Goal: Task Accomplishment & Management: Complete application form

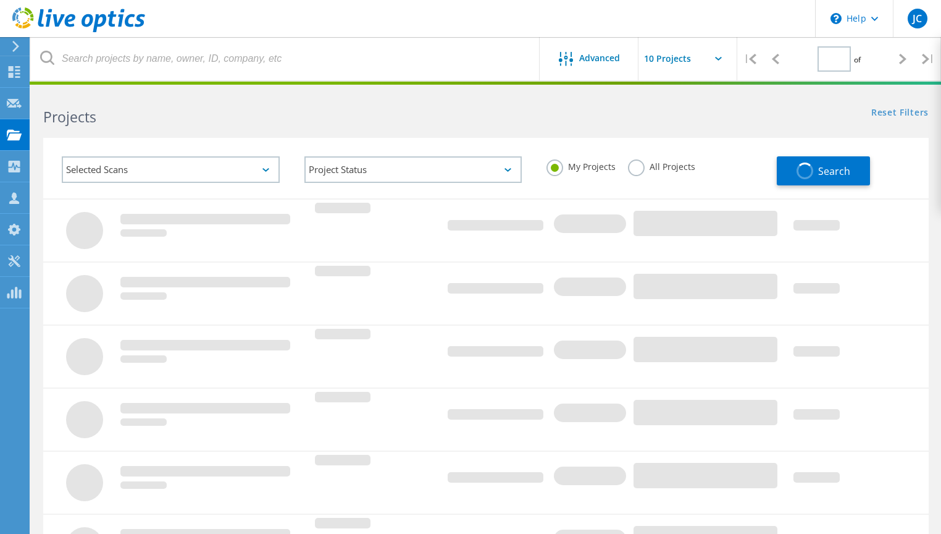
type input "1"
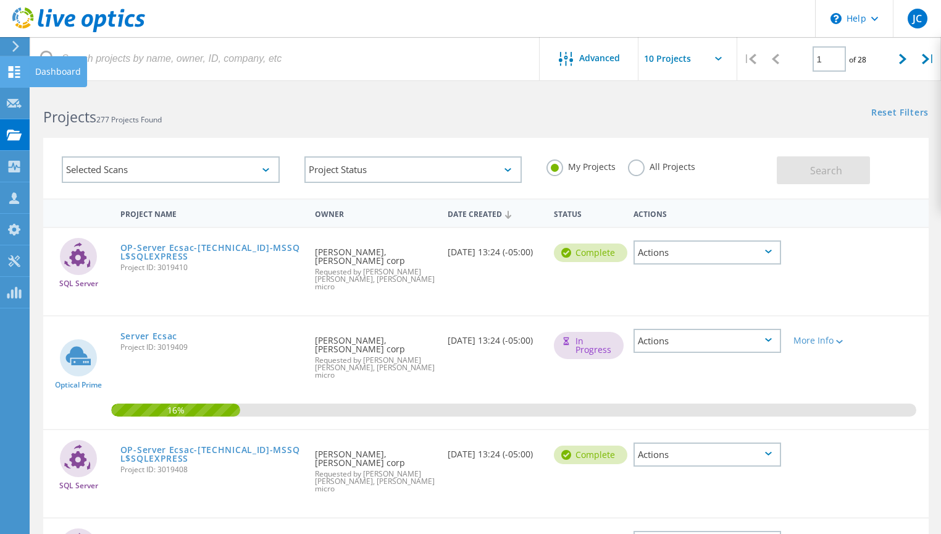
click at [15, 70] on icon at bounding box center [14, 72] width 15 height 12
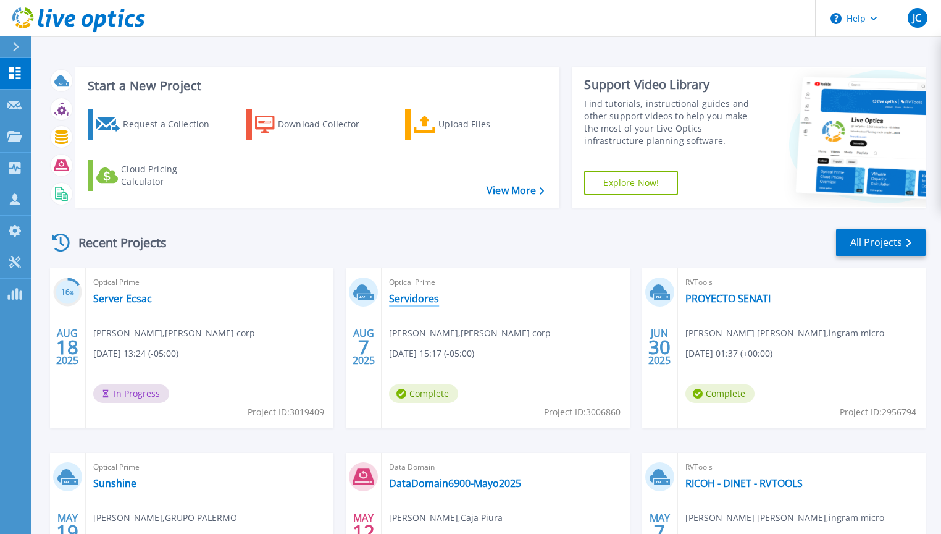
click at [417, 300] on link "Servidores" at bounding box center [414, 298] width 50 height 12
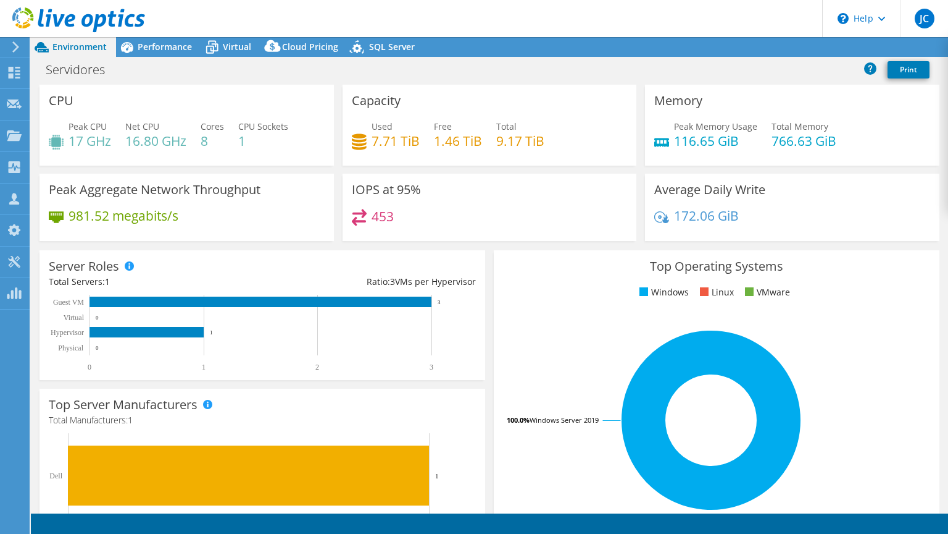
select select "USD"
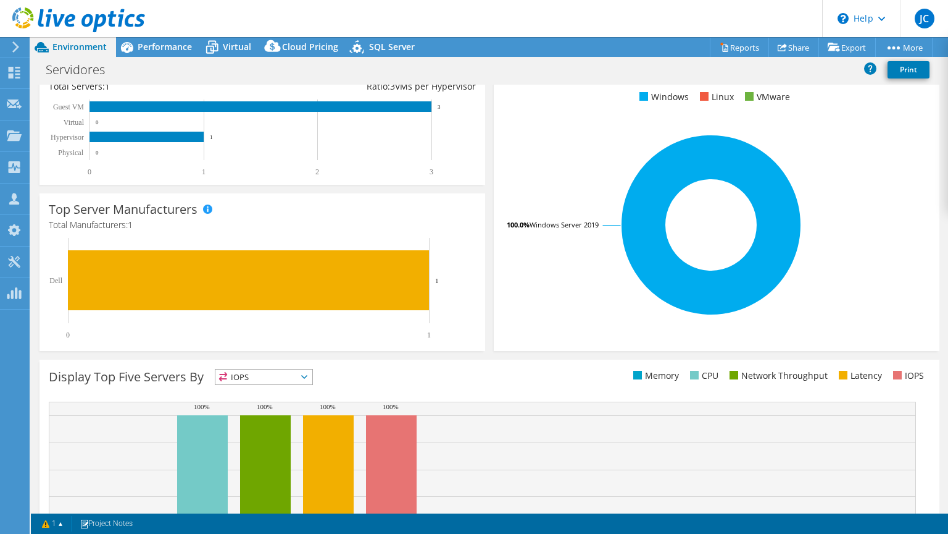
scroll to position [198, 0]
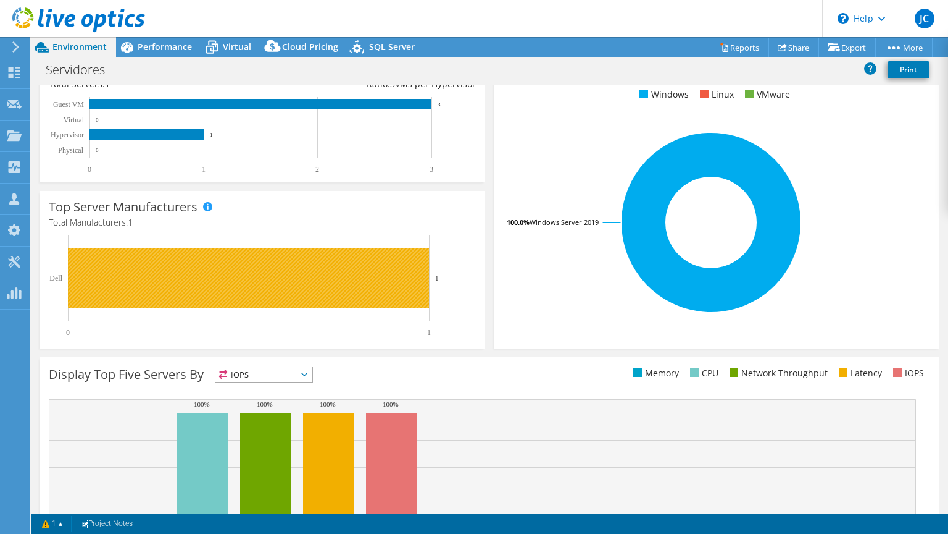
drag, startPoint x: 50, startPoint y: 278, endPoint x: 446, endPoint y: 279, distance: 396.4
click at [446, 279] on div "Top Server Manufacturers Manufacturers are shown for physical servers and hyper…" at bounding box center [263, 269] width 446 height 157
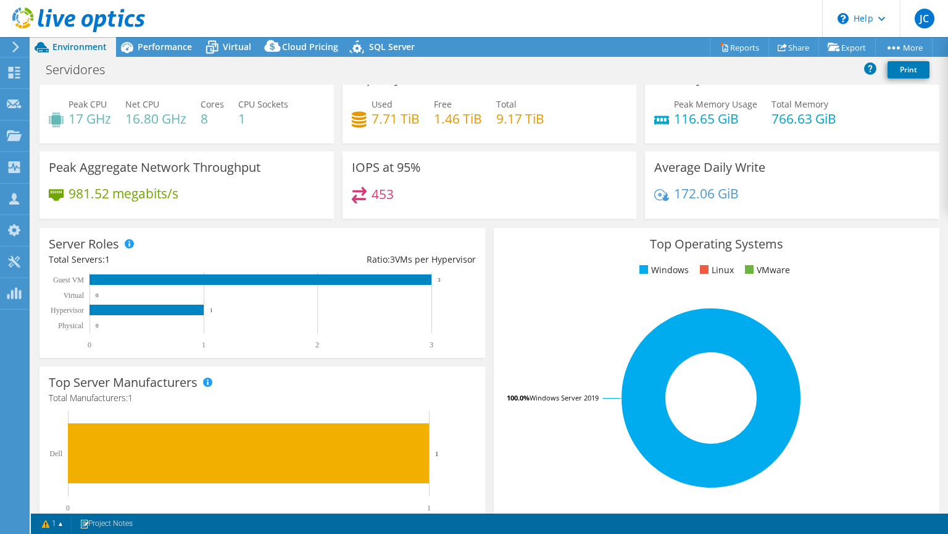
scroll to position [0, 0]
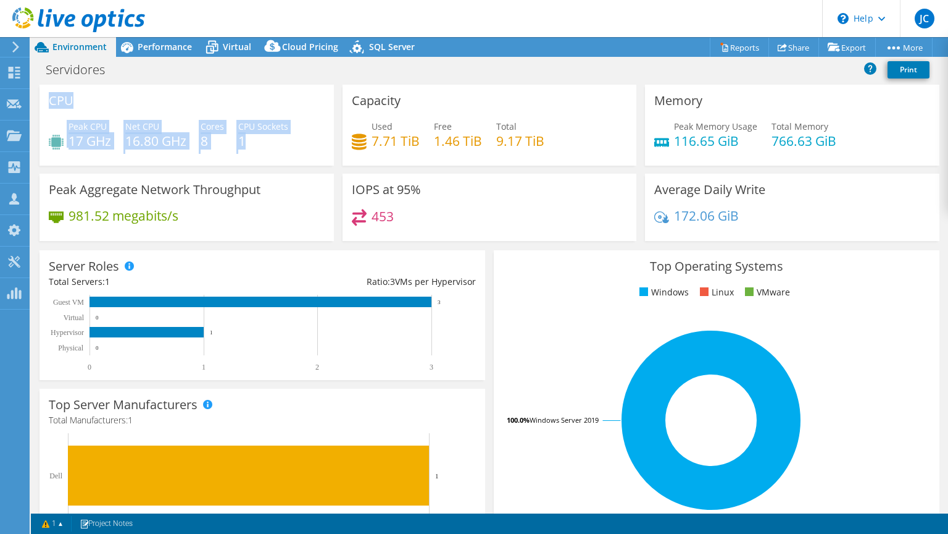
drag, startPoint x: 50, startPoint y: 99, endPoint x: 270, endPoint y: 139, distance: 224.0
click at [270, 139] on div "CPU Peak CPU 17 GHz Net CPU 16.80 GHz Cores 8 CPU Sockets 1" at bounding box center [187, 125] width 295 height 81
drag, startPoint x: 270, startPoint y: 139, endPoint x: 256, endPoint y: 146, distance: 15.7
click at [256, 146] on h4 "1" at bounding box center [263, 141] width 50 height 14
drag, startPoint x: 126, startPoint y: 125, endPoint x: 192, endPoint y: 142, distance: 68.1
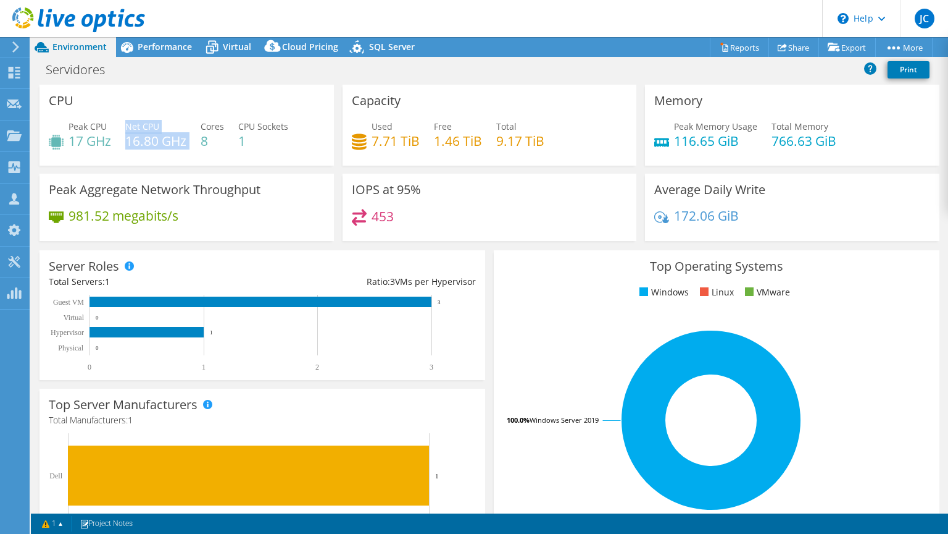
click at [192, 142] on div "Peak CPU 17 GHz Net CPU 16.80 GHz Cores 8 CPU Sockets 1" at bounding box center [187, 140] width 276 height 40
drag, startPoint x: 192, startPoint y: 142, endPoint x: 212, endPoint y: 150, distance: 21.9
click at [212, 151] on div "Peak CPU 17 GHz Net CPU 16.80 GHz Cores 8 CPU Sockets 1" at bounding box center [187, 140] width 276 height 40
drag, startPoint x: 211, startPoint y: 141, endPoint x: 202, endPoint y: 126, distance: 17.7
click at [202, 126] on div "Cores 8" at bounding box center [212, 134] width 23 height 28
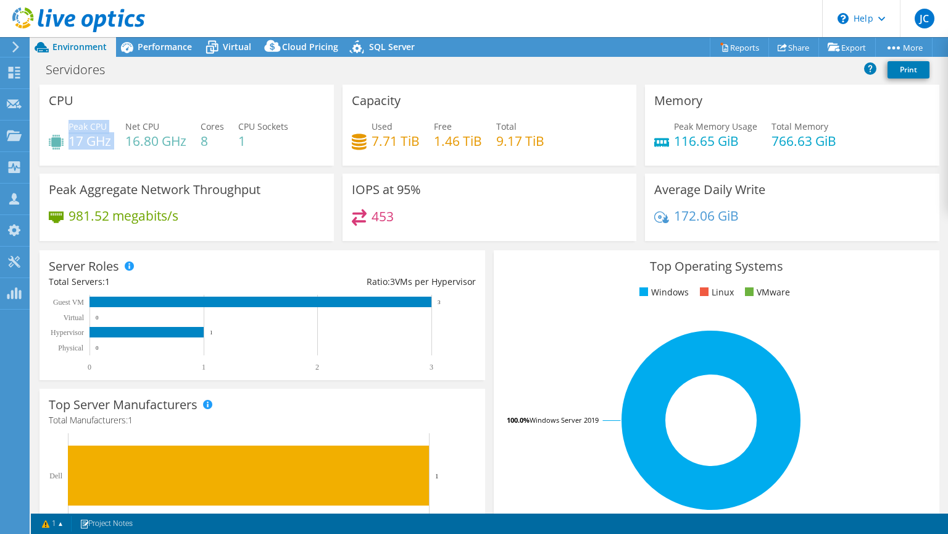
drag, startPoint x: 70, startPoint y: 125, endPoint x: 116, endPoint y: 138, distance: 47.5
click at [116, 138] on div "Peak CPU 17 GHz Net CPU 16.80 GHz Cores 8 CPU Sockets 1" at bounding box center [187, 140] width 276 height 40
click at [121, 106] on div "CPU Peak CPU 17 GHz Net CPU 16.80 GHz Cores 8 CPU Sockets 1" at bounding box center [187, 125] width 295 height 81
drag, startPoint x: 47, startPoint y: 99, endPoint x: 297, endPoint y: 148, distance: 254.9
click at [297, 148] on div "CPU Peak CPU 17 GHz Net CPU 16.80 GHz Cores 8 CPU Sockets 1" at bounding box center [187, 125] width 295 height 81
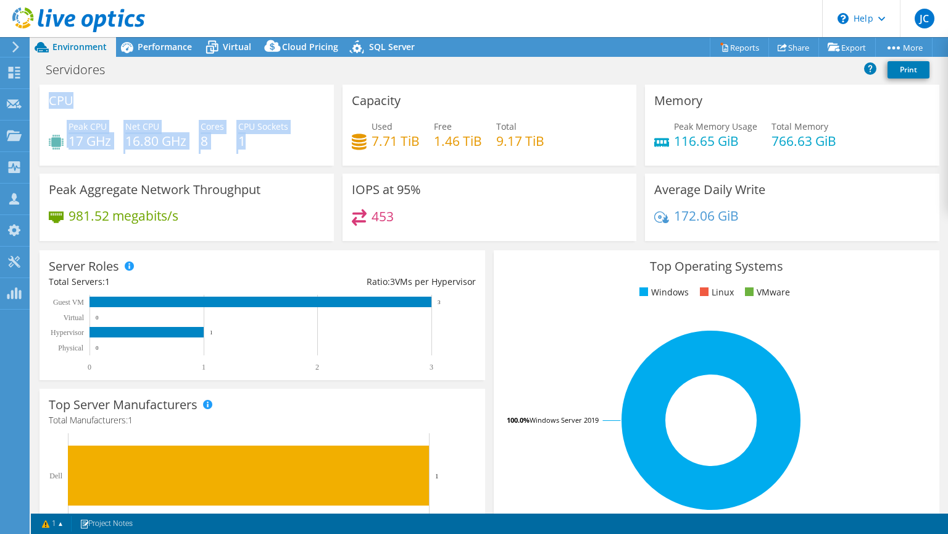
copy div "CPU Peak CPU 17 GHz Net CPU 16.80 GHz Cores 8 CPU Sockets 1"
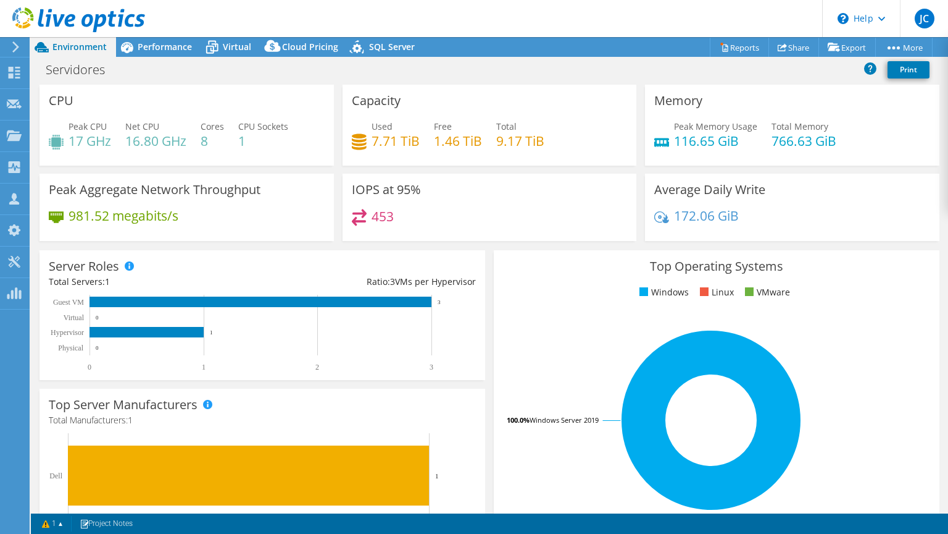
click at [352, 101] on h3 "Capacity" at bounding box center [376, 101] width 49 height 14
drag, startPoint x: 346, startPoint y: 99, endPoint x: 556, endPoint y: 138, distance: 212.9
click at [556, 138] on div "Capacity Used 7.71 TiB Free 1.46 TiB Total 9.17 TiB" at bounding box center [490, 125] width 295 height 81
drag, startPoint x: 556, startPoint y: 138, endPoint x: 627, endPoint y: 217, distance: 107.1
click at [627, 217] on div "IOPS at 95% 453" at bounding box center [490, 207] width 295 height 67
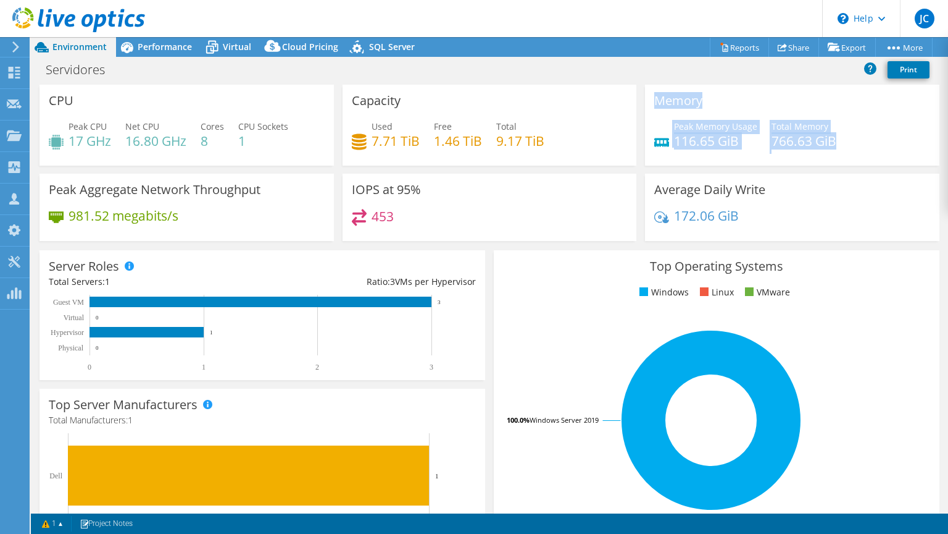
drag, startPoint x: 648, startPoint y: 102, endPoint x: 860, endPoint y: 141, distance: 215.3
click at [860, 141] on div "Memory Peak Memory Usage 116.65 GiB Total Memory 766.63 GiB" at bounding box center [792, 125] width 295 height 81
drag, startPoint x: 860, startPoint y: 141, endPoint x: 739, endPoint y: 145, distance: 121.1
click at [748, 141] on h4 "116.65 GiB" at bounding box center [715, 141] width 83 height 14
drag, startPoint x: 734, startPoint y: 138, endPoint x: 666, endPoint y: 132, distance: 68.3
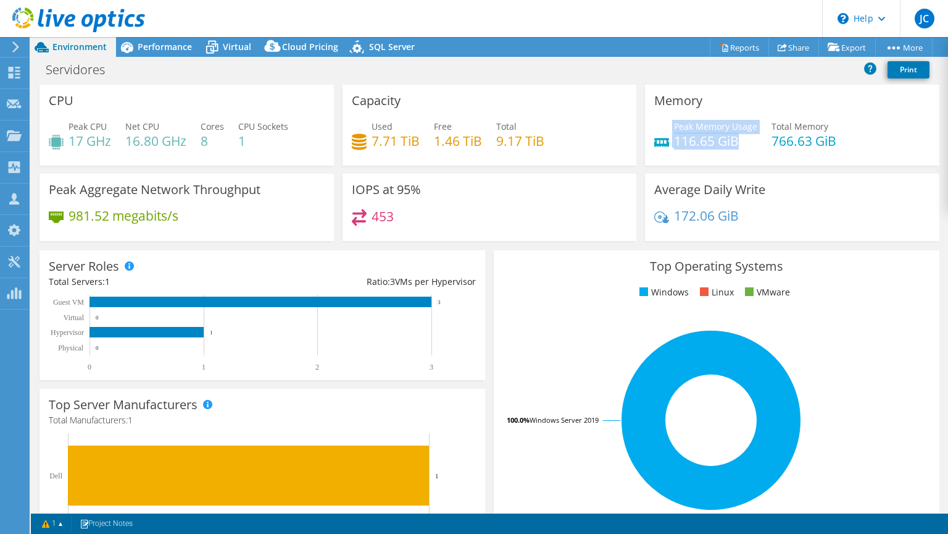
click at [666, 132] on div "Peak Memory Usage 116.65 GiB" at bounding box center [706, 134] width 103 height 28
drag, startPoint x: 346, startPoint y: 190, endPoint x: 407, endPoint y: 220, distance: 67.7
click at [407, 220] on div "IOPS at 95% 453" at bounding box center [490, 207] width 295 height 67
drag, startPoint x: 407, startPoint y: 220, endPoint x: 377, endPoint y: 193, distance: 40.6
click at [377, 193] on h3 "IOPS at 95%" at bounding box center [386, 190] width 69 height 14
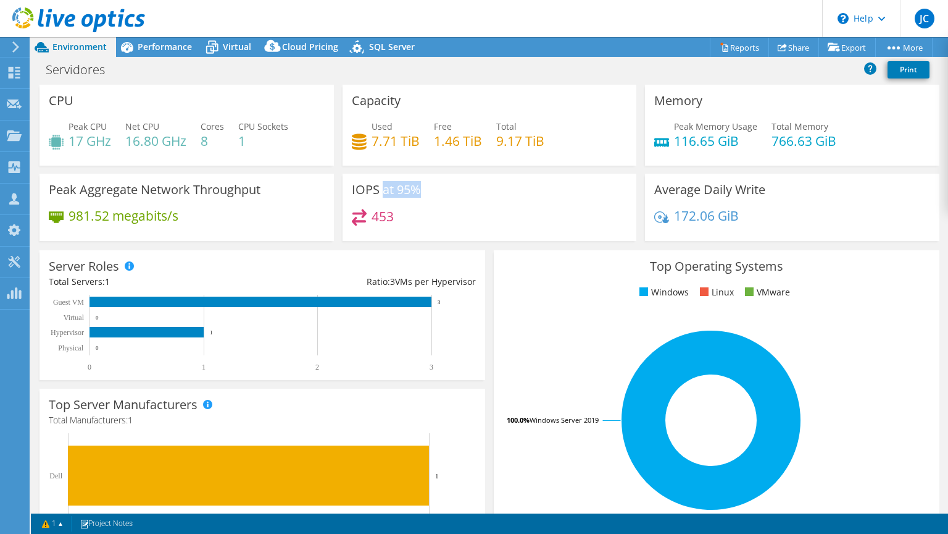
drag, startPoint x: 413, startPoint y: 188, endPoint x: 426, endPoint y: 189, distance: 13.0
click at [426, 189] on div "IOPS at 95% 453" at bounding box center [490, 207] width 295 height 67
click at [186, 47] on span "Performance" at bounding box center [165, 47] width 54 height 12
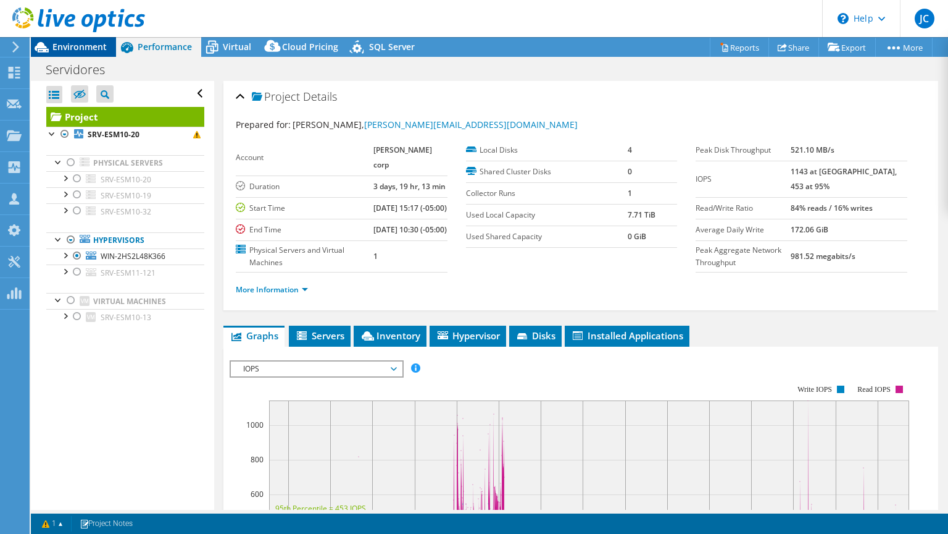
click at [90, 44] on span "Environment" at bounding box center [79, 47] width 54 height 12
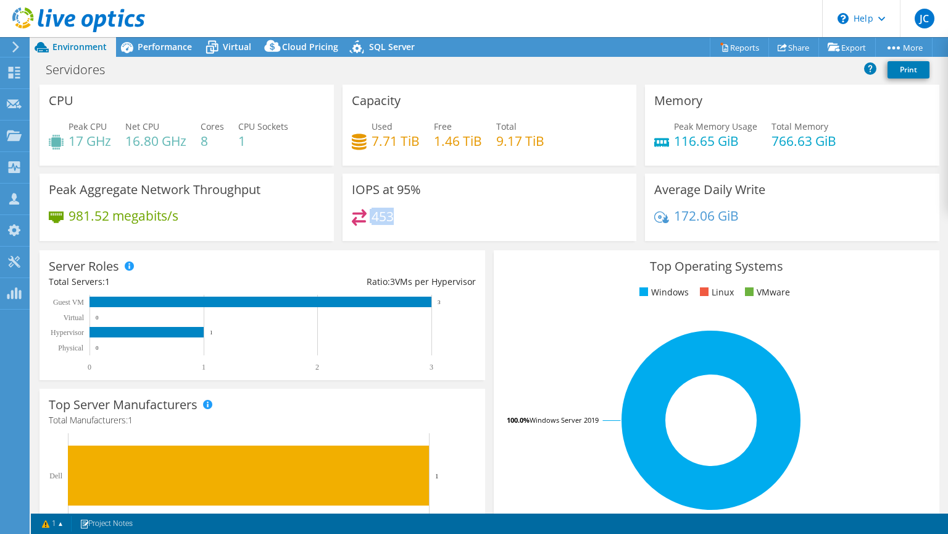
drag, startPoint x: 367, startPoint y: 216, endPoint x: 413, endPoint y: 220, distance: 45.9
click at [413, 220] on div "453" at bounding box center [490, 222] width 276 height 27
drag, startPoint x: 145, startPoint y: 44, endPoint x: 154, endPoint y: 54, distance: 13.5
click at [145, 44] on span "Performance" at bounding box center [165, 47] width 54 height 12
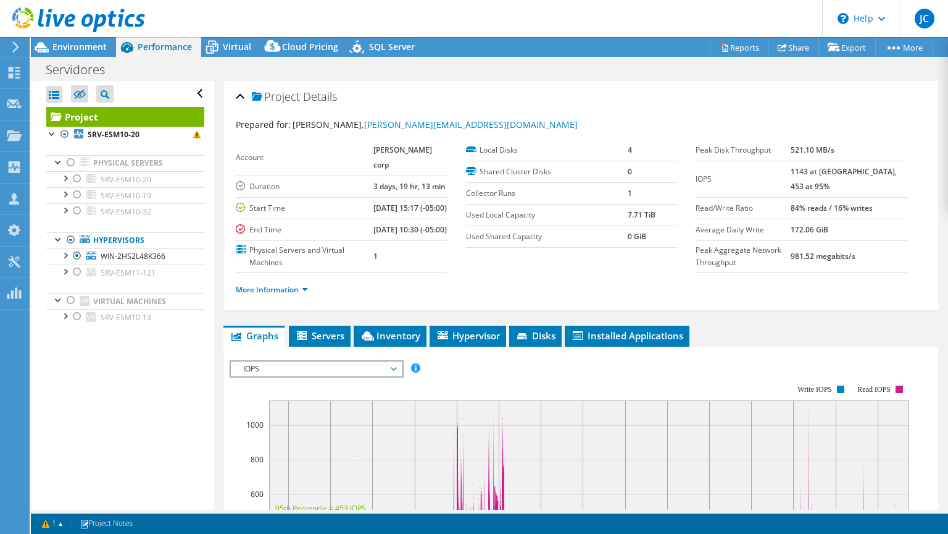
drag, startPoint x: 816, startPoint y: 166, endPoint x: 860, endPoint y: 169, distance: 44.5
click at [860, 169] on tr "IOPS 1143 at Peak, 453 at 95%" at bounding box center [802, 179] width 212 height 36
click at [840, 170] on b "1143 at Peak, 453 at 95%" at bounding box center [844, 178] width 106 height 25
drag, startPoint x: 816, startPoint y: 167, endPoint x: 861, endPoint y: 169, distance: 44.5
click at [861, 169] on b "1143 at Peak, 453 at 95%" at bounding box center [844, 178] width 106 height 25
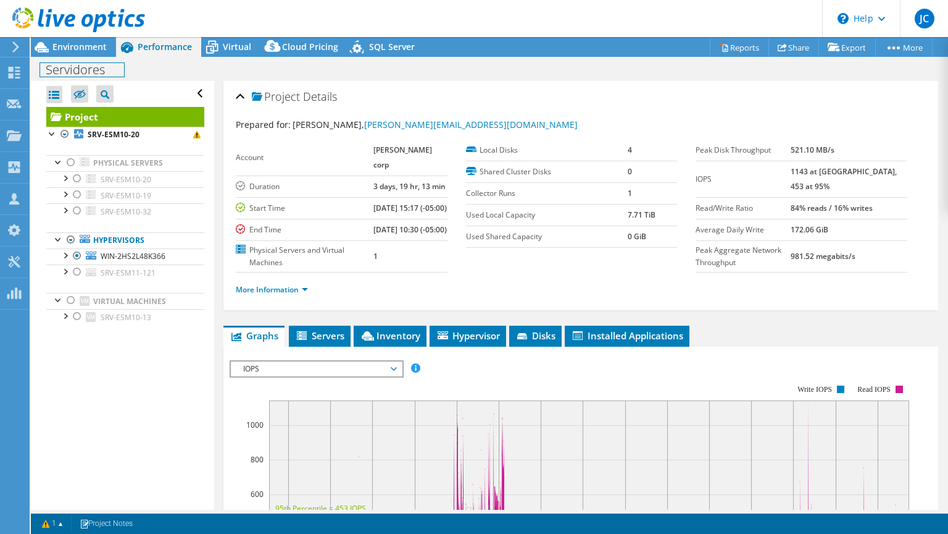
click at [98, 59] on div "Servidores Print" at bounding box center [490, 69] width 918 height 23
click at [99, 49] on span "Environment" at bounding box center [79, 47] width 54 height 12
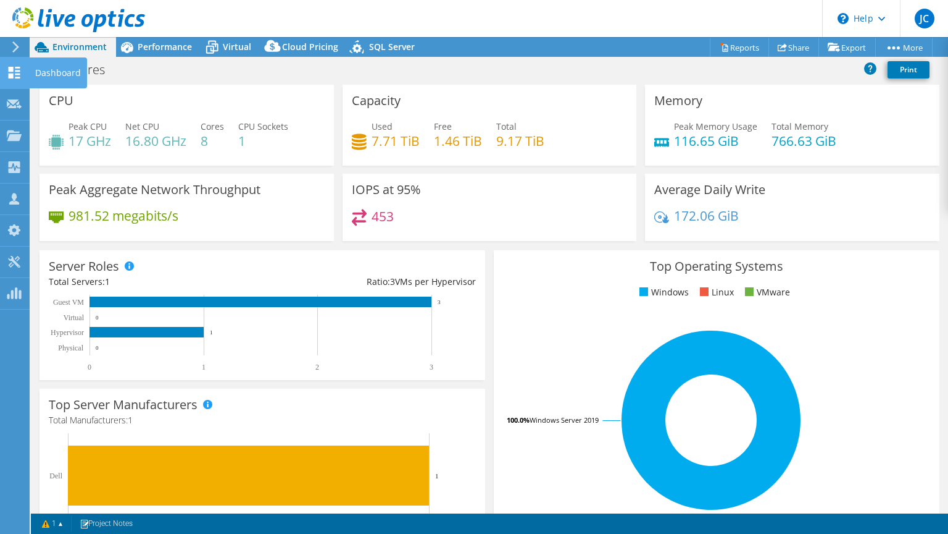
click at [15, 69] on icon at bounding box center [14, 73] width 15 height 12
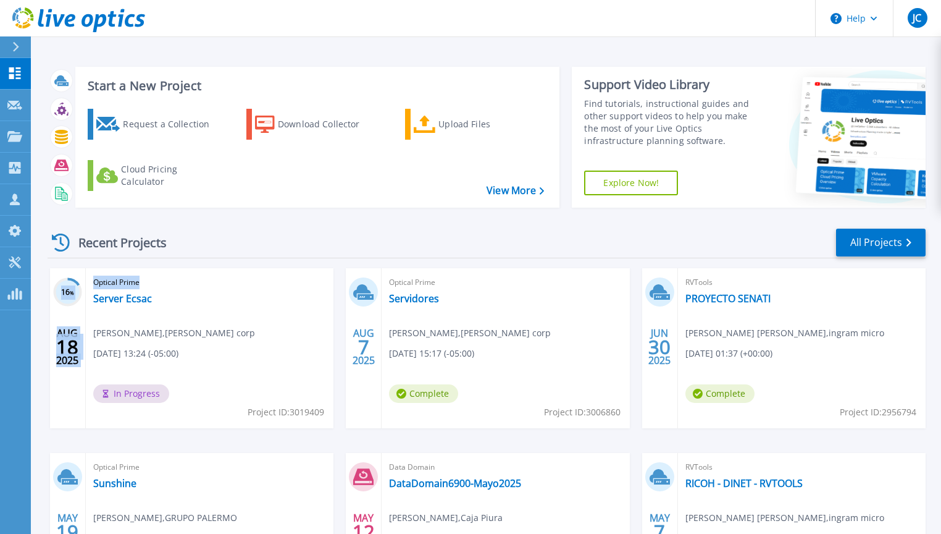
drag, startPoint x: 172, startPoint y: 307, endPoint x: 84, endPoint y: 271, distance: 94.7
click at [84, 271] on div "16 % AUG 18 2025 Optical Prime Server Ecsac Ana Asto , Esmeralda corp 08/18/202…" at bounding box center [191, 348] width 283 height 160
drag, startPoint x: 84, startPoint y: 271, endPoint x: 78, endPoint y: 265, distance: 8.7
click at [78, 265] on div "Recent Projects All Projects 16 % AUG 18 2025 Optical Prime Server Ecsac Ana As…" at bounding box center [487, 432] width 878 height 430
click at [511, 84] on h3 "Start a New Project" at bounding box center [316, 86] width 456 height 14
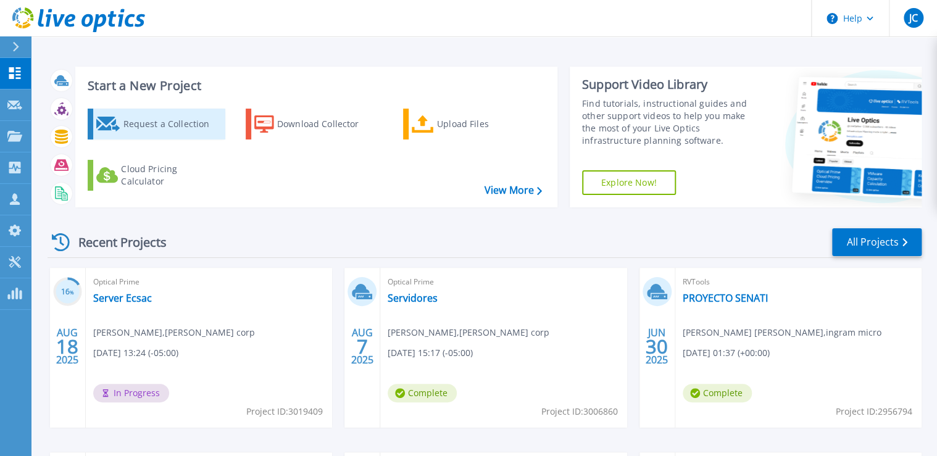
click at [190, 125] on div "Request a Collection" at bounding box center [172, 124] width 99 height 25
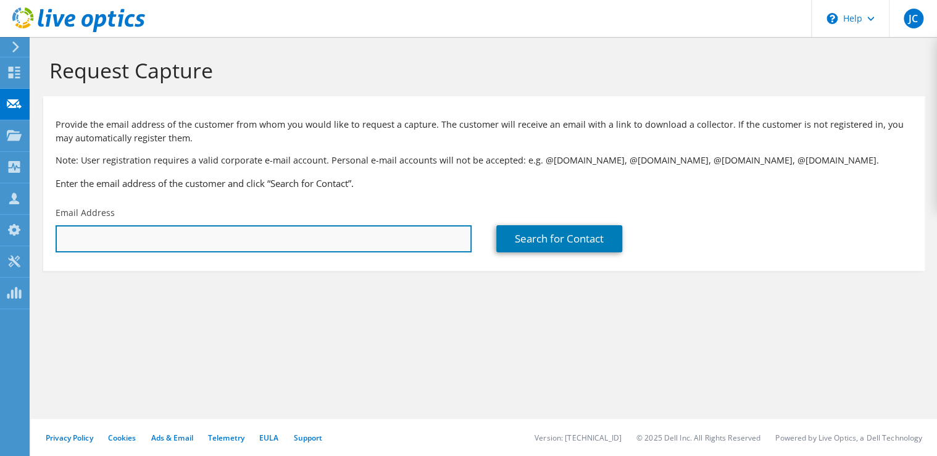
click at [198, 239] on input "text" at bounding box center [264, 238] width 416 height 27
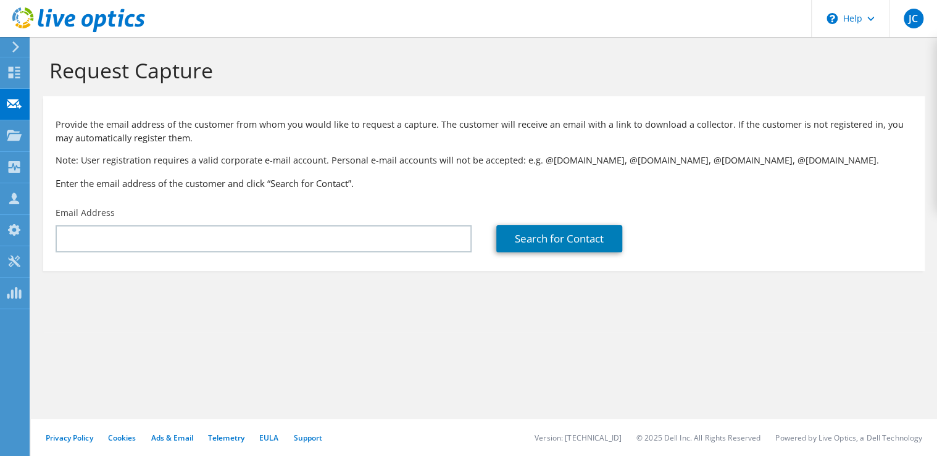
click at [366, 320] on section "Request Capture Provide the email address of the customer from whom you would l…" at bounding box center [484, 185] width 906 height 296
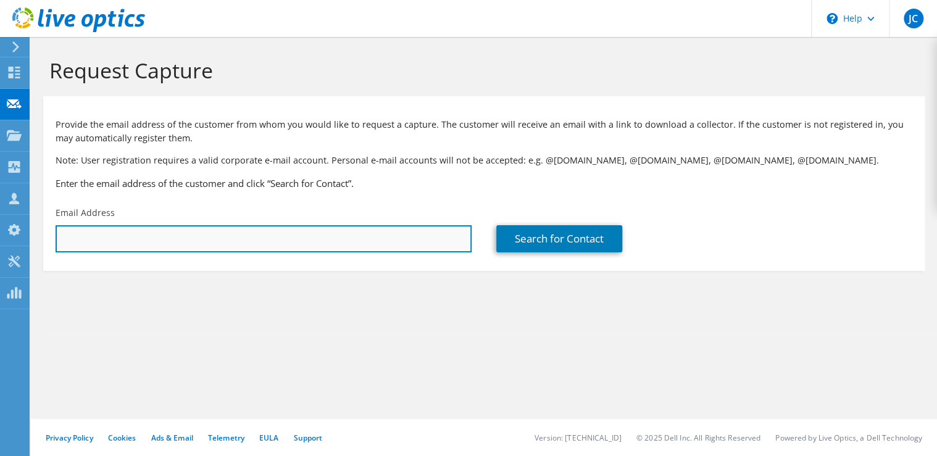
click at [211, 240] on input "text" at bounding box center [264, 238] width 416 height 27
paste input "dpandot@eppo.pe"
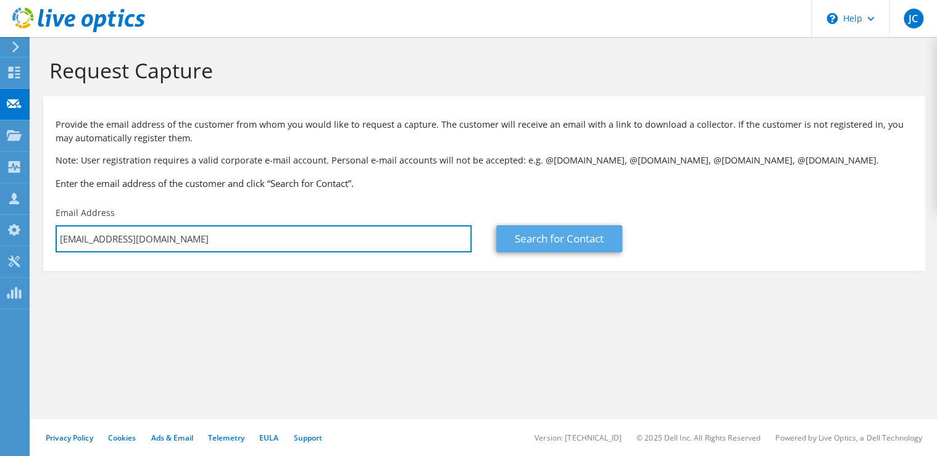
type input "dpandot@eppo.pe"
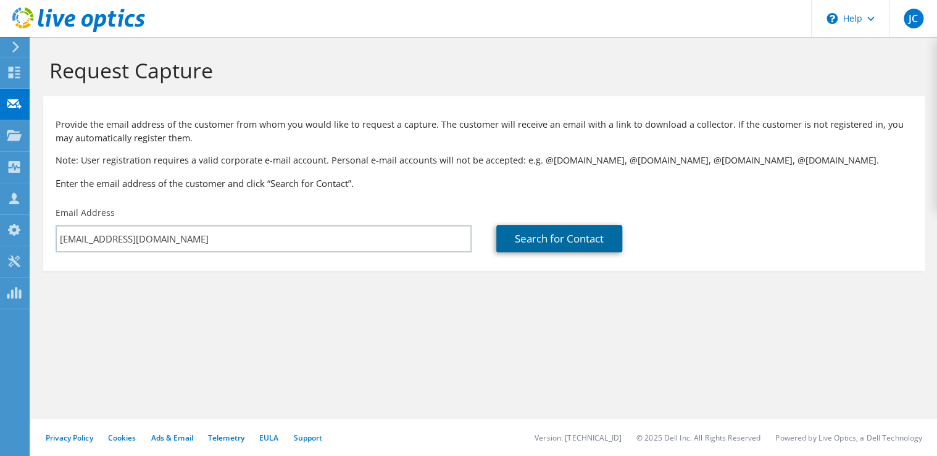
click at [530, 240] on link "Search for Contact" at bounding box center [559, 238] width 126 height 27
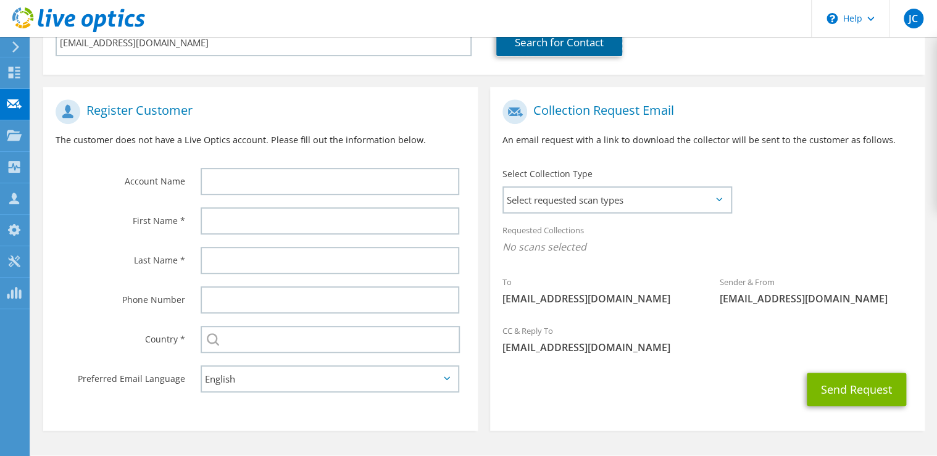
scroll to position [198, 0]
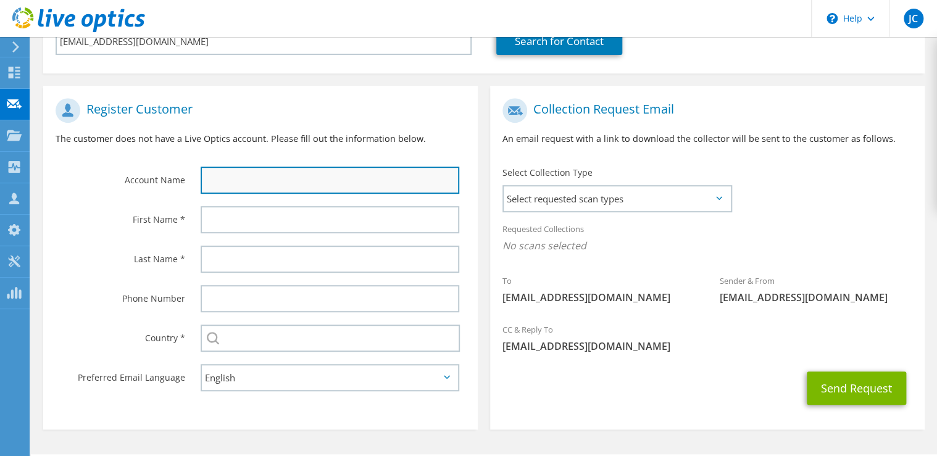
click at [227, 177] on input "text" at bounding box center [330, 180] width 259 height 27
click at [231, 172] on input "text" at bounding box center [330, 180] width 259 height 27
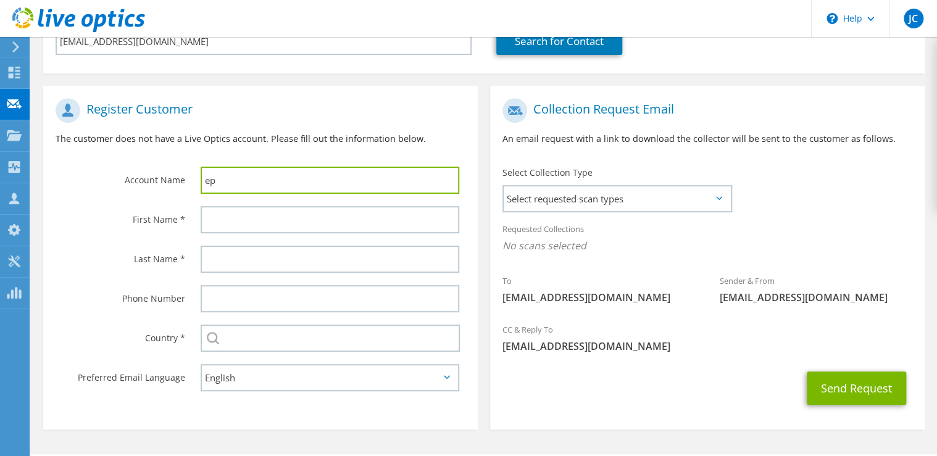
type input "e"
type input "EPPO"
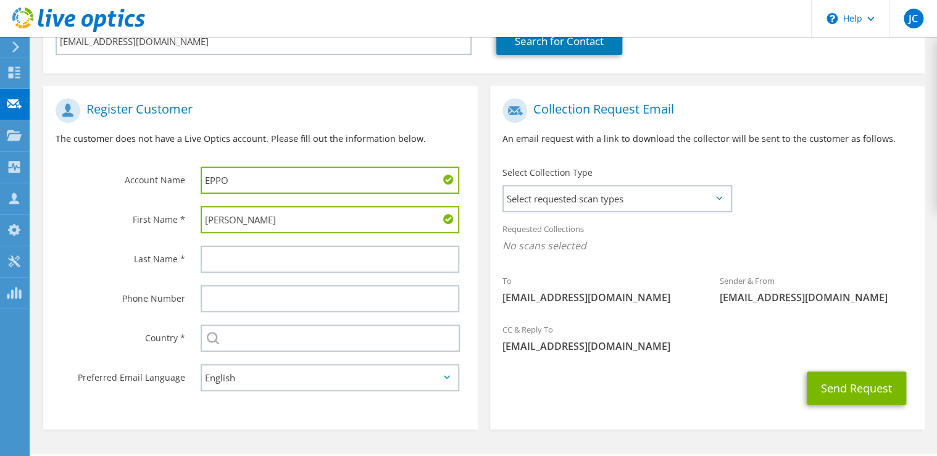
type input "Daniel"
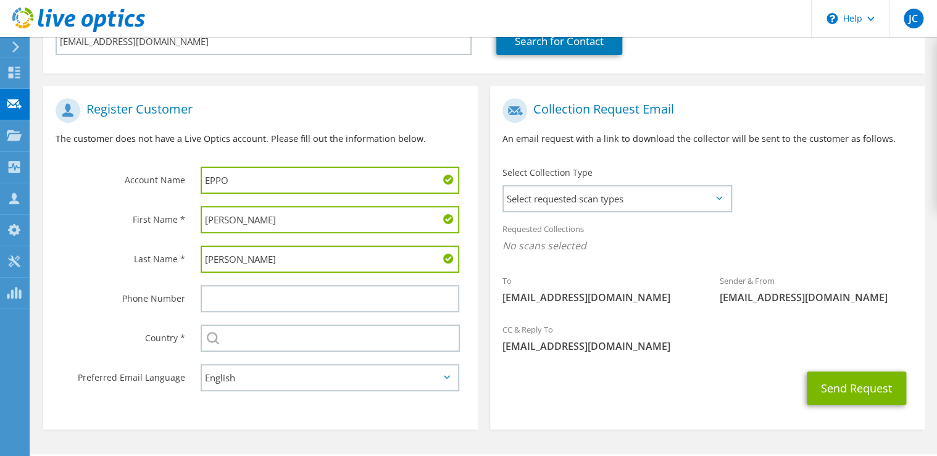
type input "Pando"
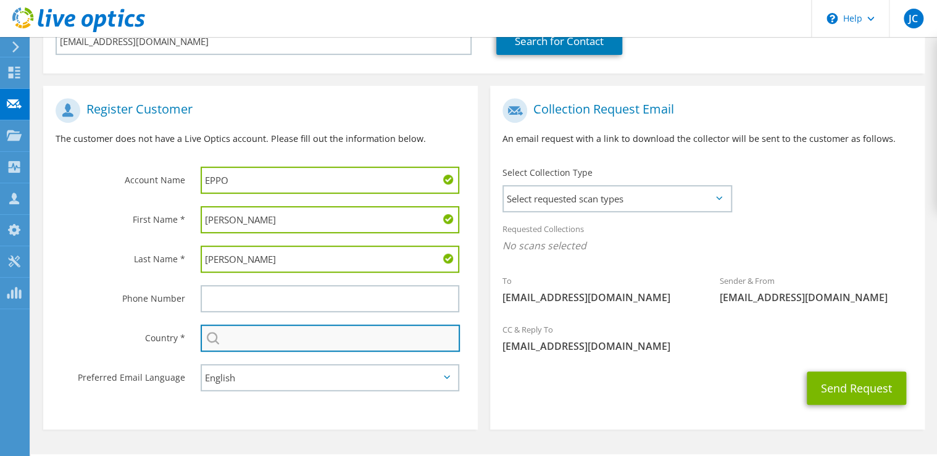
click at [256, 332] on input "text" at bounding box center [330, 338] width 259 height 27
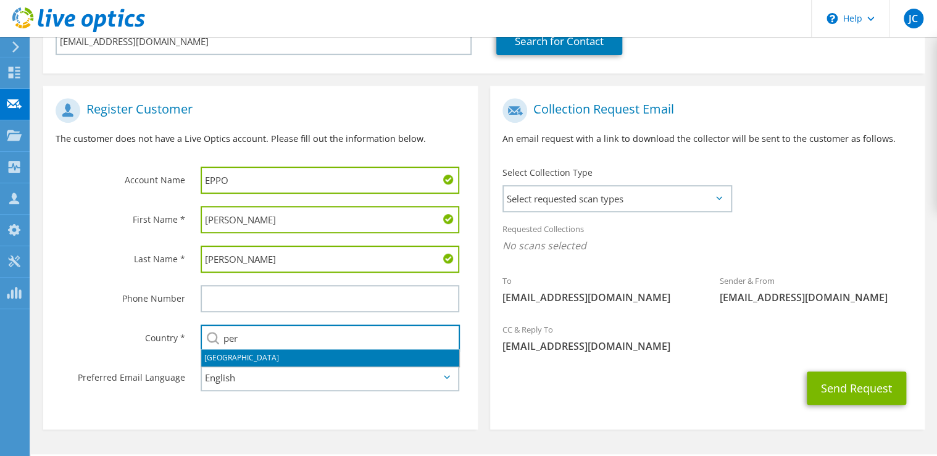
click at [227, 356] on li "[GEOGRAPHIC_DATA]" at bounding box center [330, 357] width 258 height 17
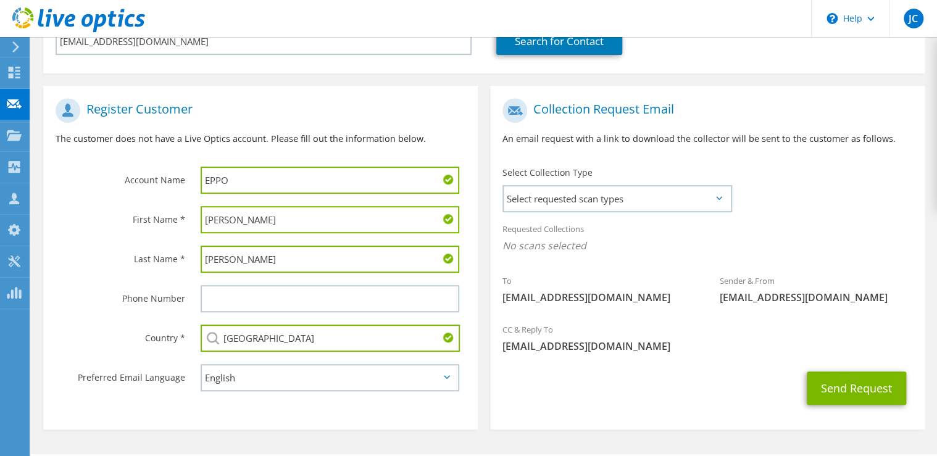
type input "[GEOGRAPHIC_DATA]"
drag, startPoint x: 353, startPoint y: 411, endPoint x: 447, endPoint y: 421, distance: 94.4
click at [356, 411] on section "Register Customer The customer does not have a Live Optics account. Please fill…" at bounding box center [260, 258] width 435 height 344
click at [872, 391] on button "Send Request" at bounding box center [856, 388] width 99 height 33
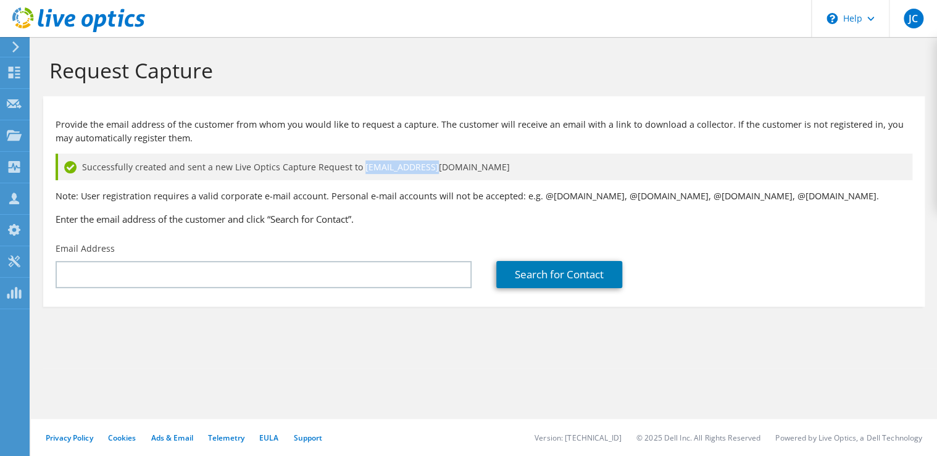
drag, startPoint x: 433, startPoint y: 167, endPoint x: 353, endPoint y: 173, distance: 80.5
click at [353, 173] on div "Successfully created and sent a new Live Optics Capture Request to [EMAIL_ADDRE…" at bounding box center [484, 167] width 857 height 27
drag, startPoint x: 353, startPoint y: 173, endPoint x: 373, endPoint y: 178, distance: 20.5
click at [373, 178] on div "Successfully created and sent a new Live Optics Capture Request to [EMAIL_ADDRE…" at bounding box center [484, 167] width 857 height 27
drag, startPoint x: 426, startPoint y: 169, endPoint x: 274, endPoint y: 174, distance: 152.6
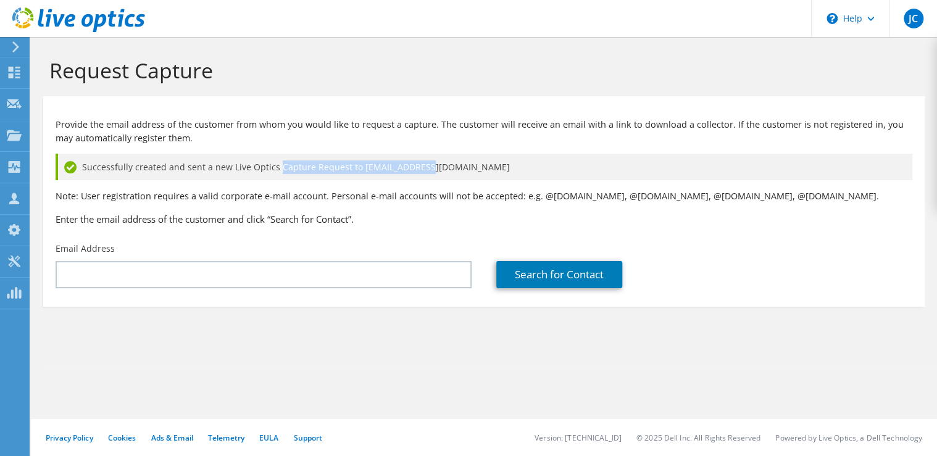
click at [274, 174] on span "Successfully created and sent a new Live Optics Capture Request to [EMAIL_ADDRE…" at bounding box center [296, 168] width 428 height 14
drag, startPoint x: 274, startPoint y: 174, endPoint x: 215, endPoint y: 185, distance: 59.8
click at [215, 185] on div "Provide the email address of the customer from whom you would like to request a…" at bounding box center [484, 170] width 882 height 134
